Goal: Task Accomplishment & Management: Manage account settings

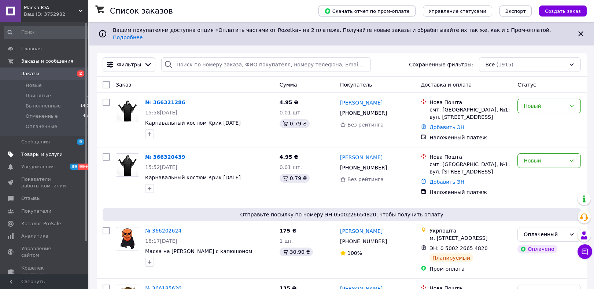
click at [32, 154] on span "Товары и услуги" at bounding box center [41, 154] width 41 height 7
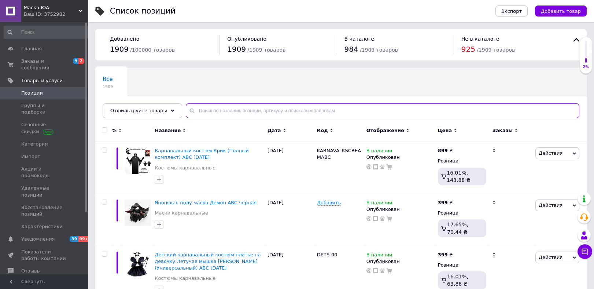
click at [263, 112] on input "text" at bounding box center [383, 110] width 394 height 15
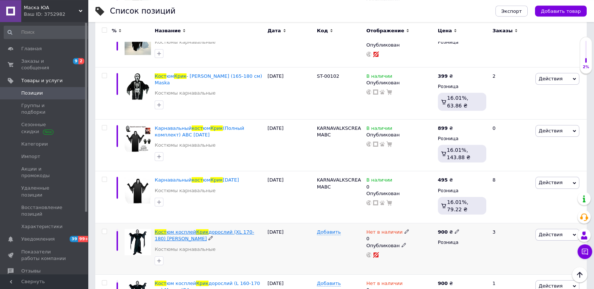
scroll to position [272, 0]
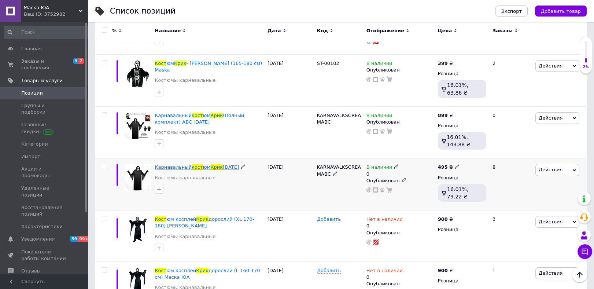
type input "кост крик"
click at [204, 168] on span "юм" at bounding box center [207, 166] width 8 height 5
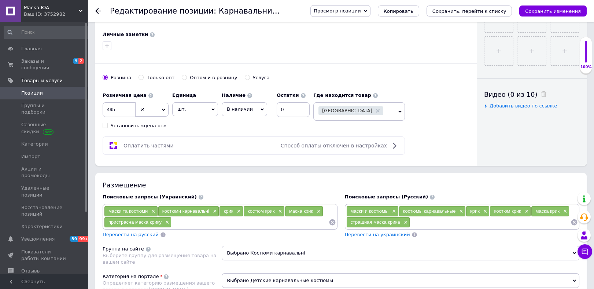
scroll to position [350, 0]
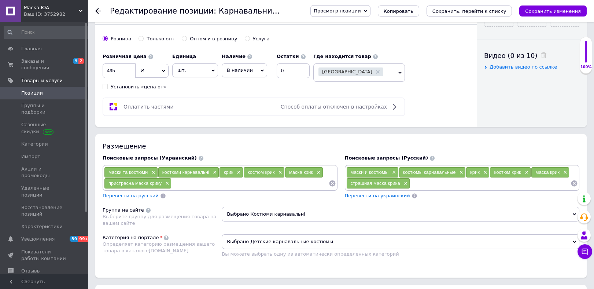
click at [23, 90] on span "Позиции" at bounding box center [32, 93] width 22 height 7
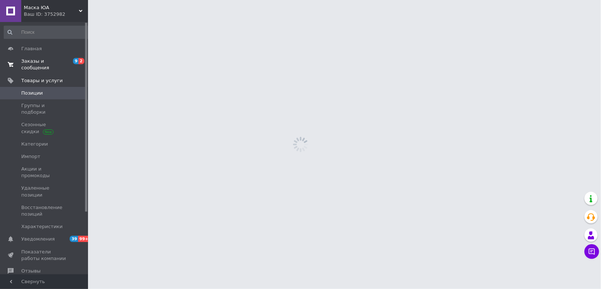
click at [38, 66] on link "Заказы и сообщения 9 2" at bounding box center [47, 64] width 95 height 19
